Goal: Task Accomplishment & Management: Manage account settings

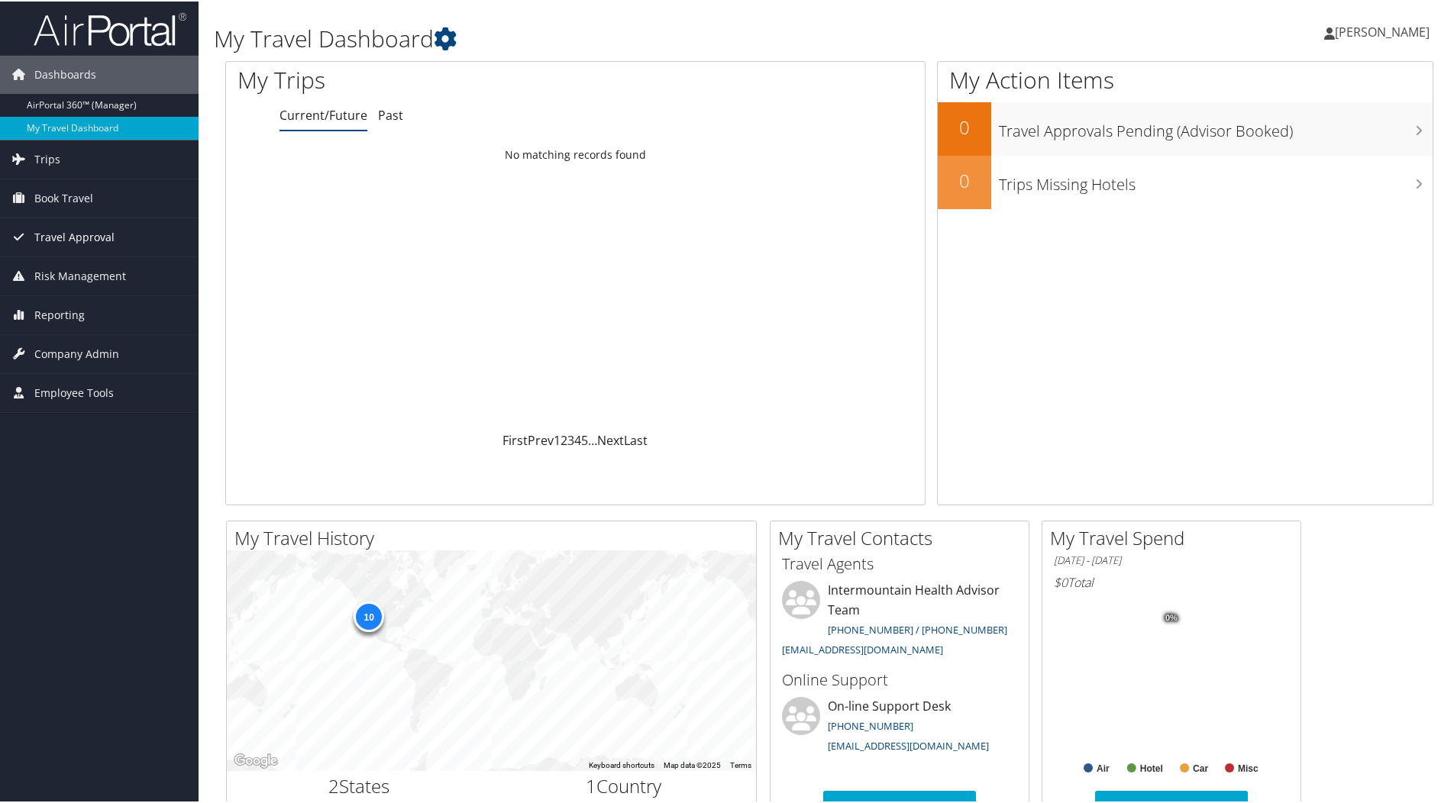
click at [80, 230] on span "Travel Approval" at bounding box center [74, 236] width 80 height 38
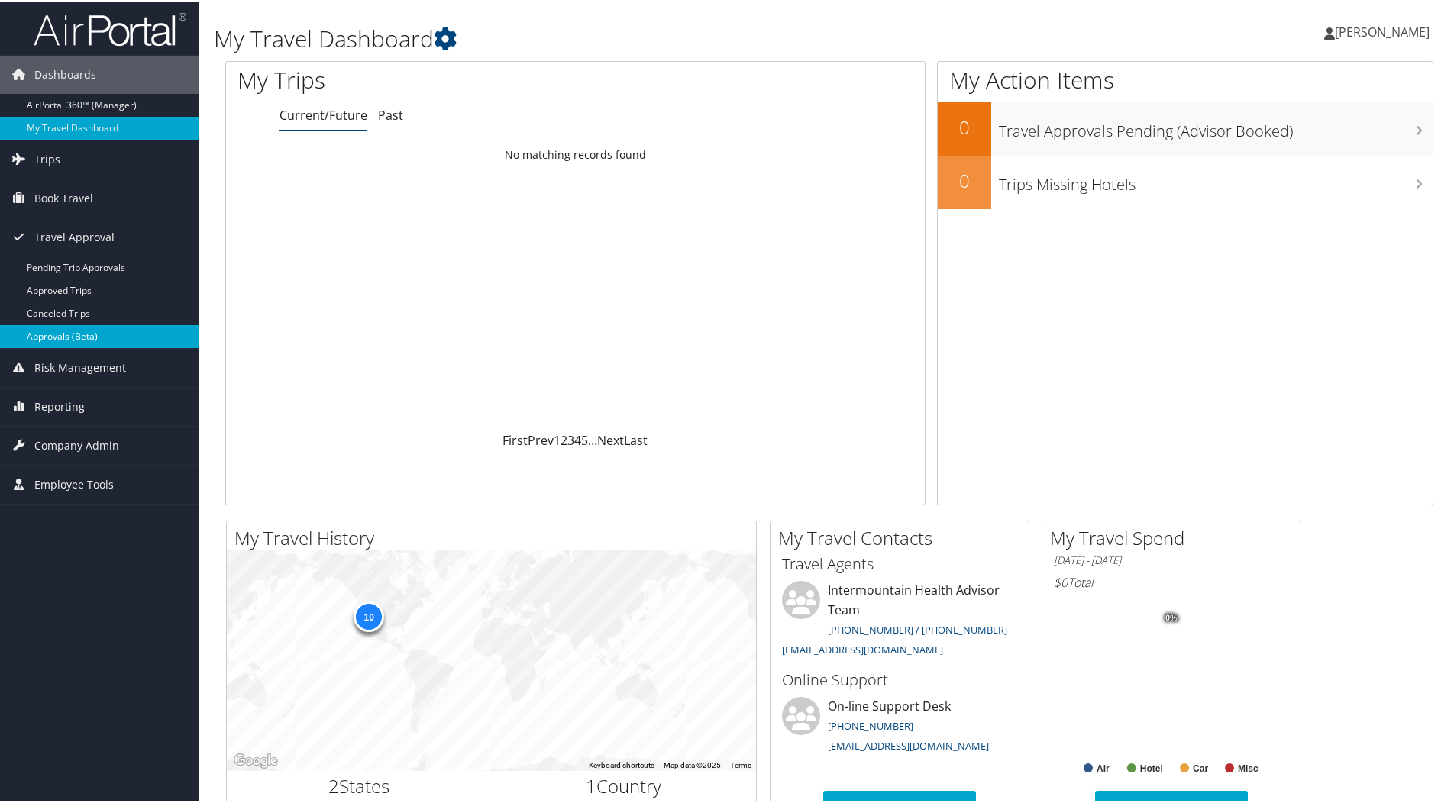
click at [63, 332] on link "Approvals (Beta)" at bounding box center [99, 335] width 199 height 23
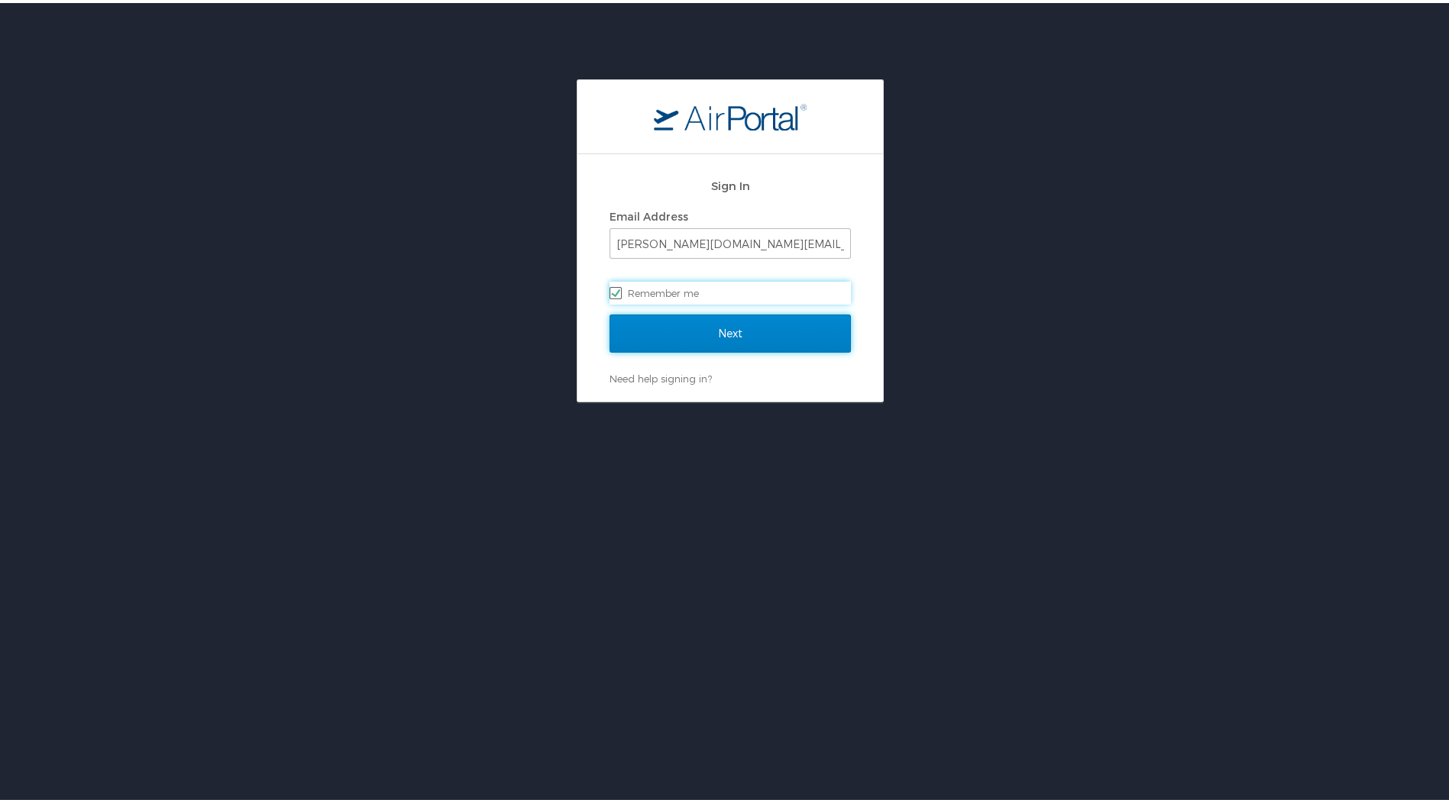
click at [719, 330] on input "Next" at bounding box center [729, 331] width 241 height 38
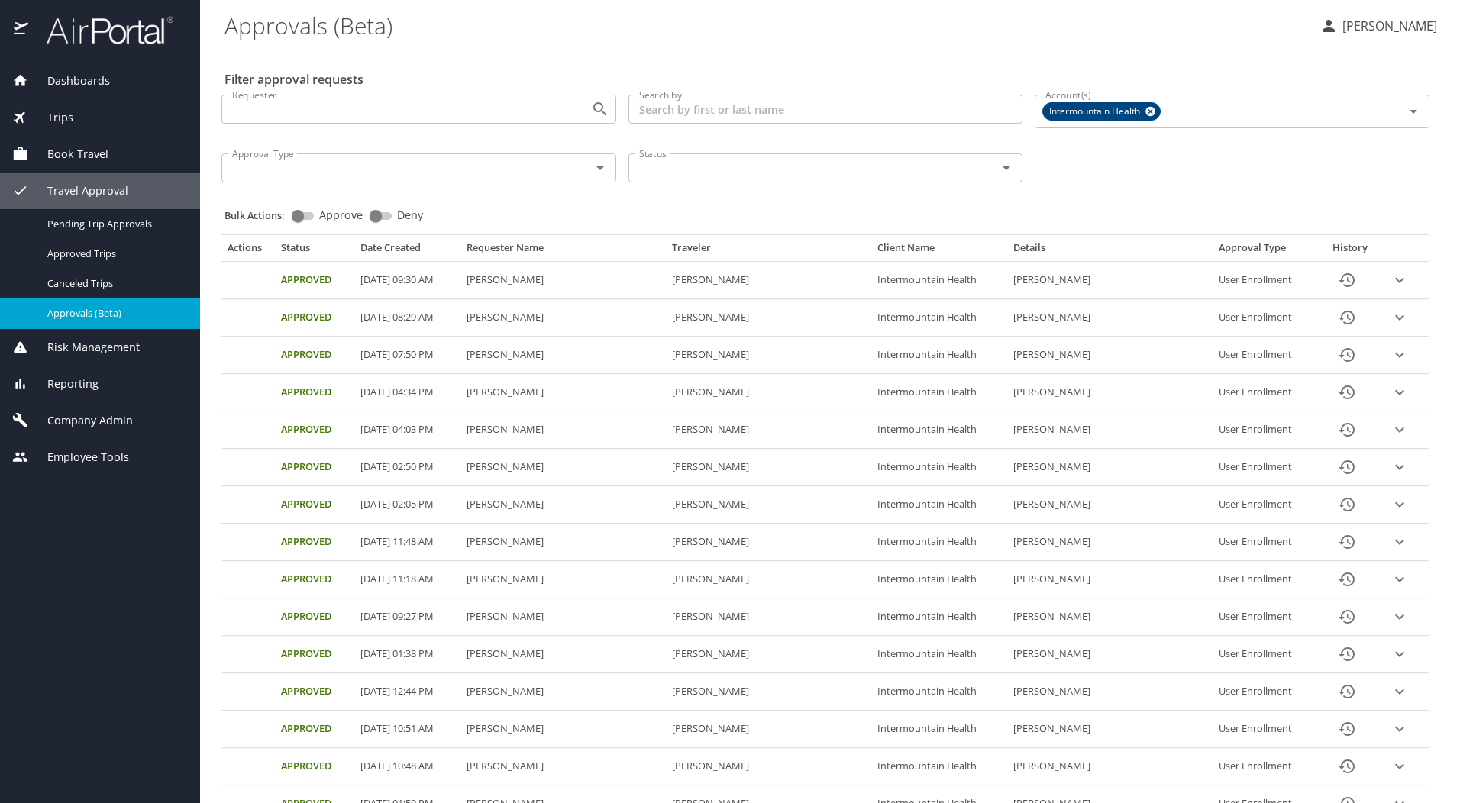
click at [1391, 427] on icon "expand row" at bounding box center [1400, 430] width 18 height 18
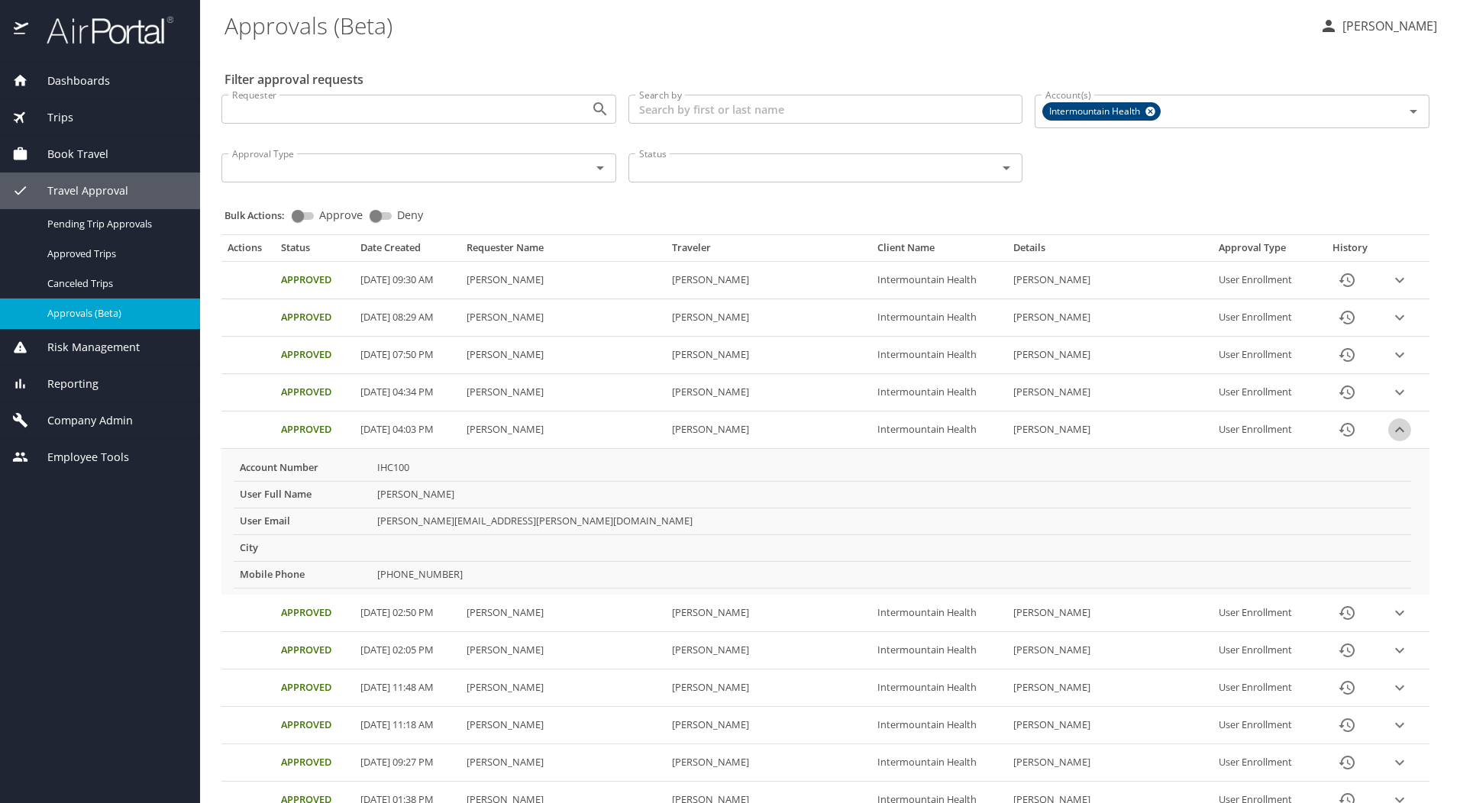
click at [1391, 429] on icon "expand row" at bounding box center [1400, 430] width 18 height 18
